Goal: Transaction & Acquisition: Subscribe to service/newsletter

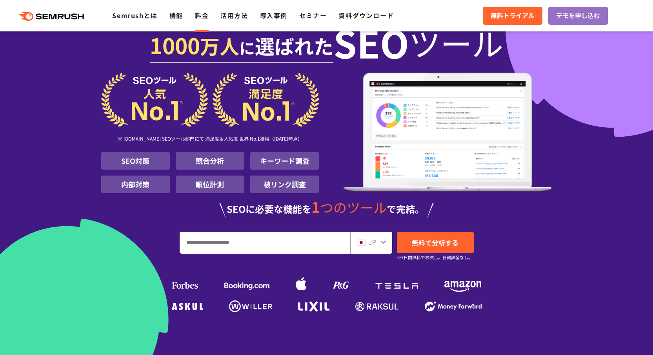
click at [202, 16] on link "料金" at bounding box center [202, 15] width 14 height 9
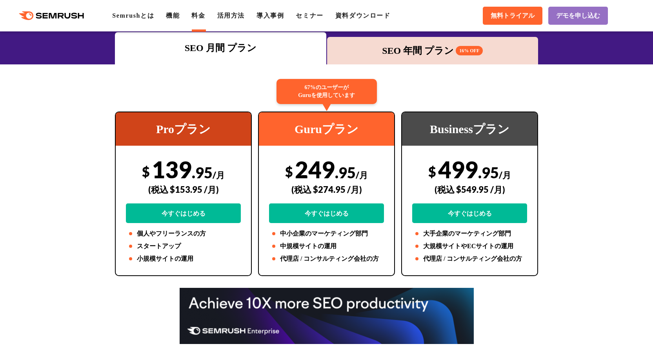
scroll to position [115, 0]
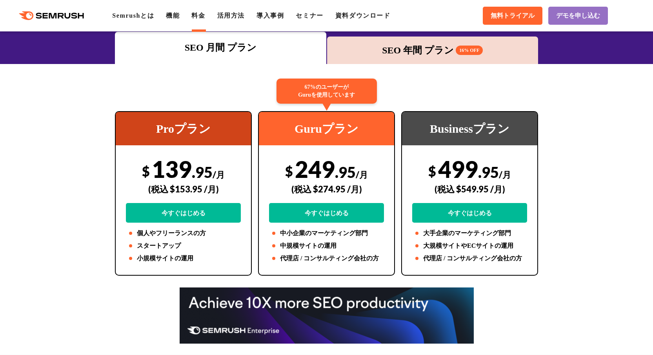
click at [412, 49] on div "SEO 年間 プラン 16% OFF" at bounding box center [433, 50] width 204 height 14
